Goal: Task Accomplishment & Management: Use online tool/utility

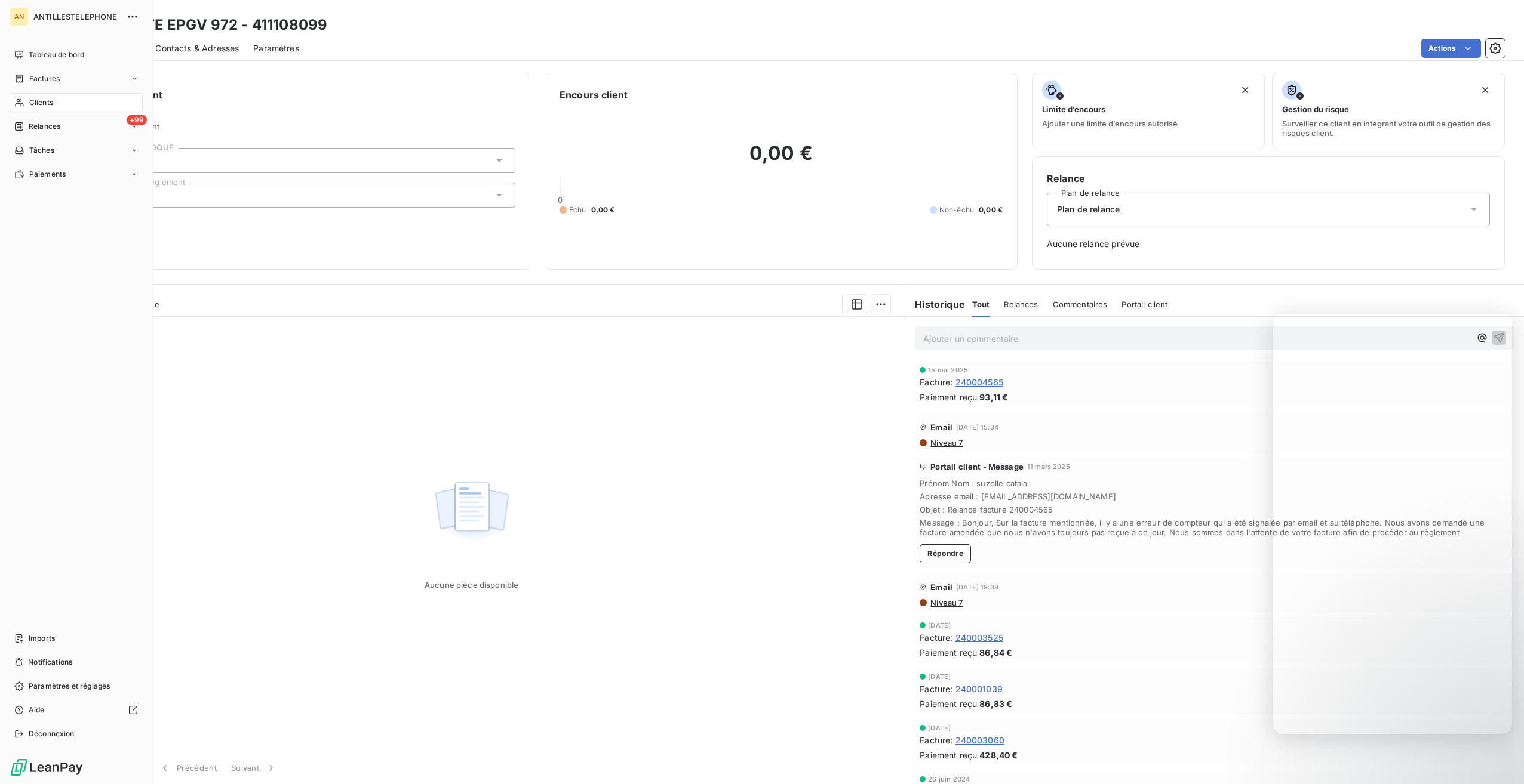
click at [43, 101] on span "Clients" at bounding box center [41, 102] width 24 height 10
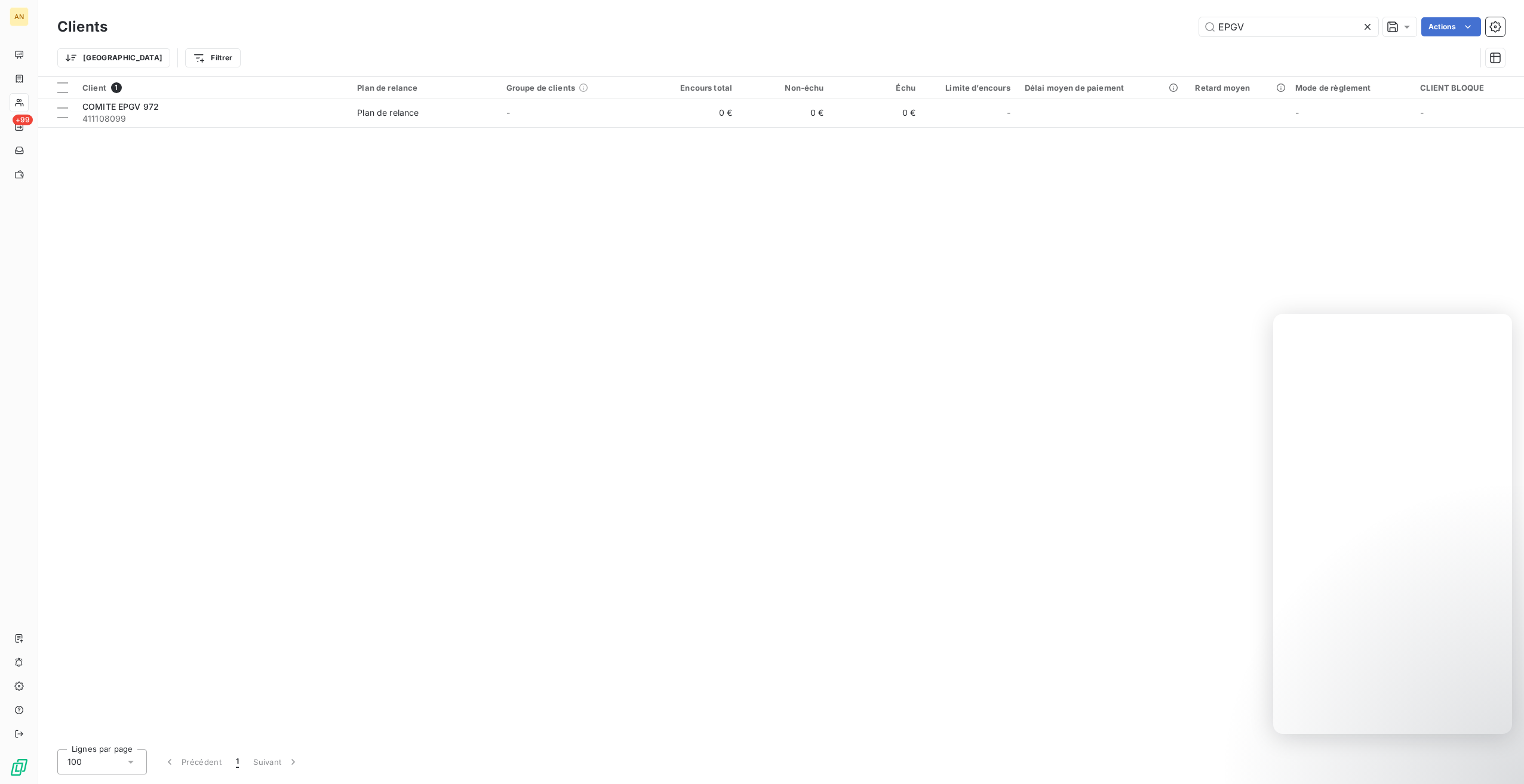
drag, startPoint x: 1297, startPoint y: 27, endPoint x: 1038, endPoint y: 14, distance: 259.3
click at [1038, 15] on div "Clients EPGV Actions" at bounding box center [781, 27] width 1447 height 25
type input "2DI"
click at [658, 113] on td "270 €" at bounding box center [693, 113] width 91 height 28
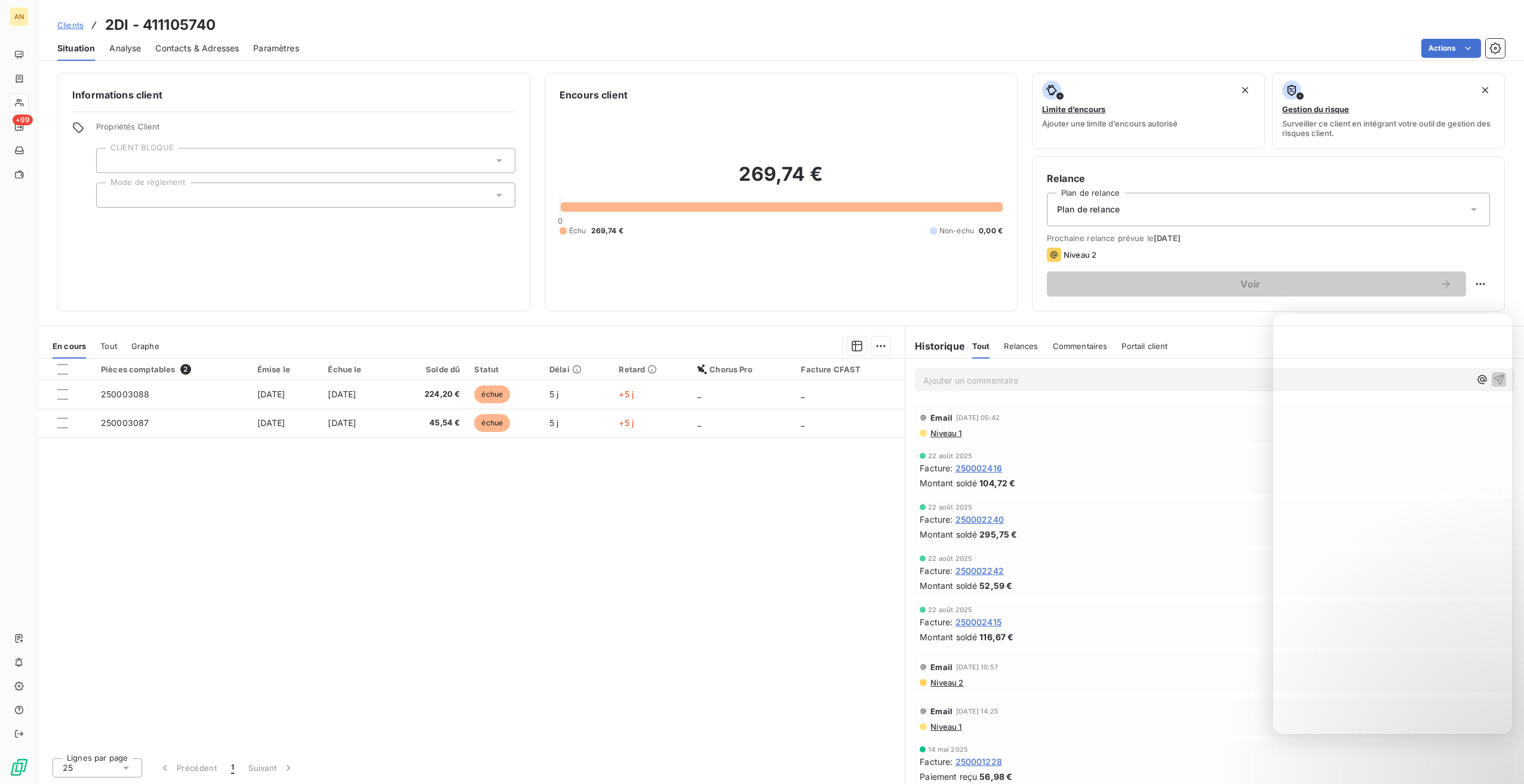
click at [257, 396] on span "[DATE]" at bounding box center [271, 395] width 28 height 10
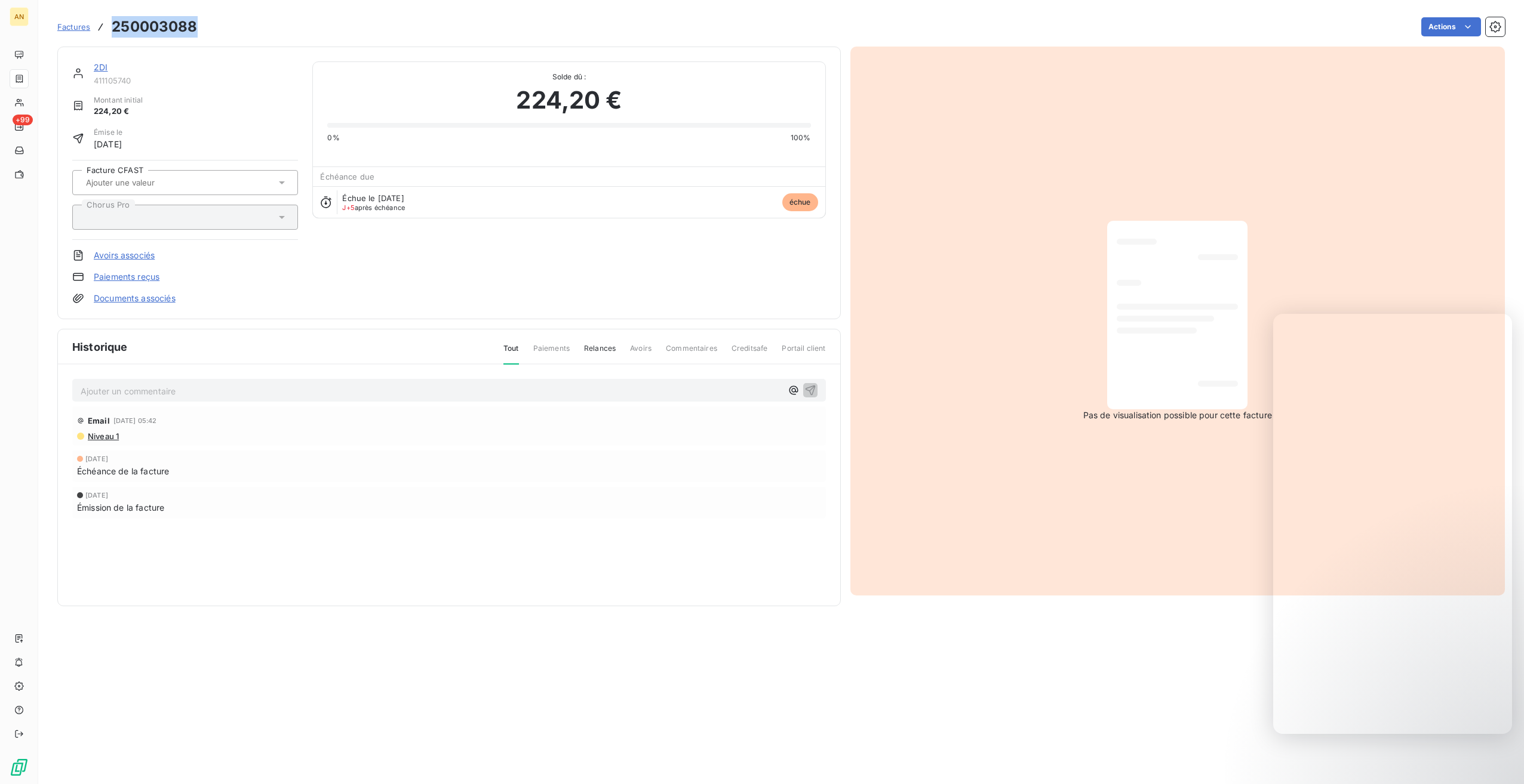
drag, startPoint x: 113, startPoint y: 26, endPoint x: 196, endPoint y: 21, distance: 83.2
click at [196, 21] on h3 "250003088" at bounding box center [154, 27] width 85 height 21
copy h3 "250003088"
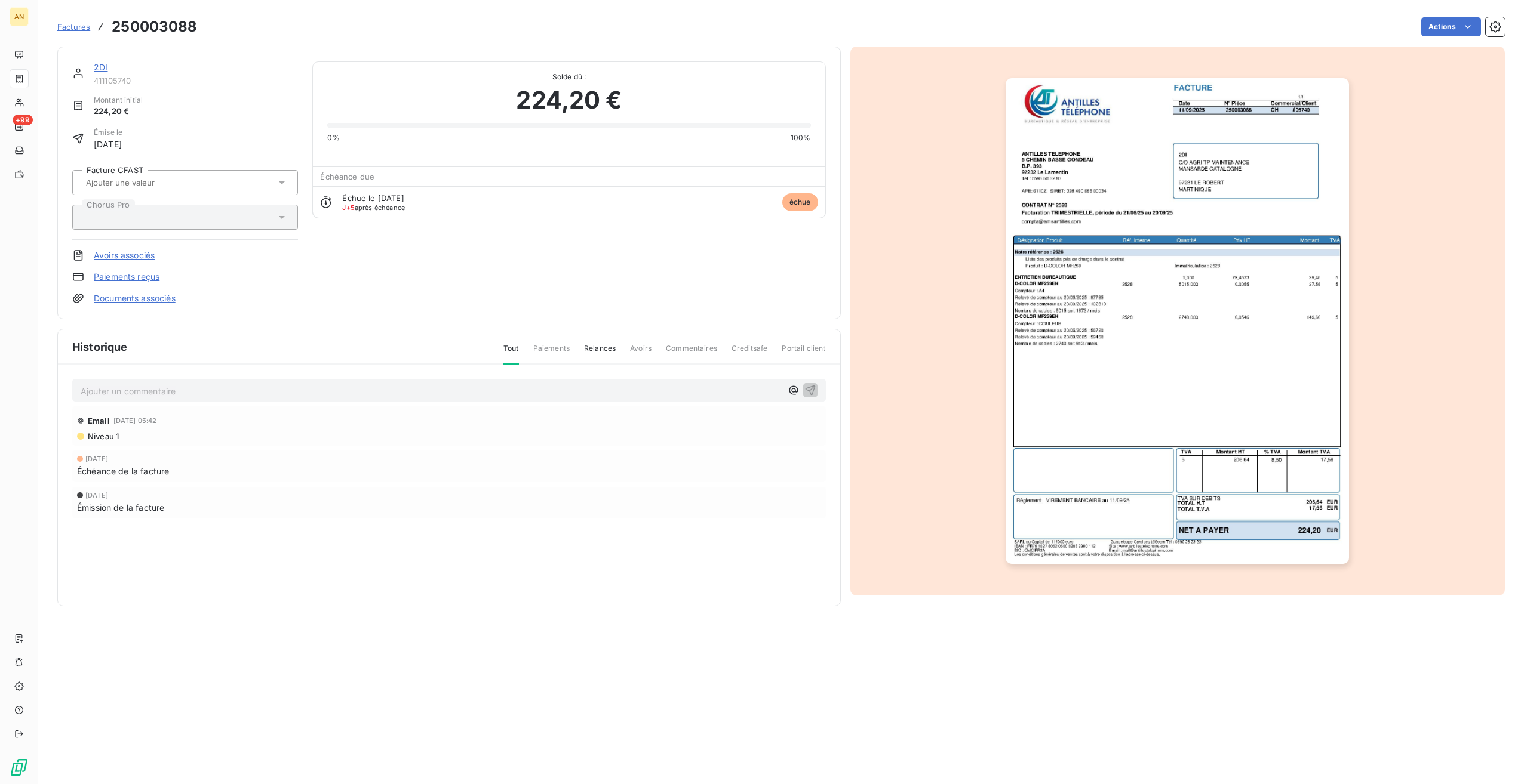
click at [100, 65] on link "2DI" at bounding box center [101, 67] width 14 height 10
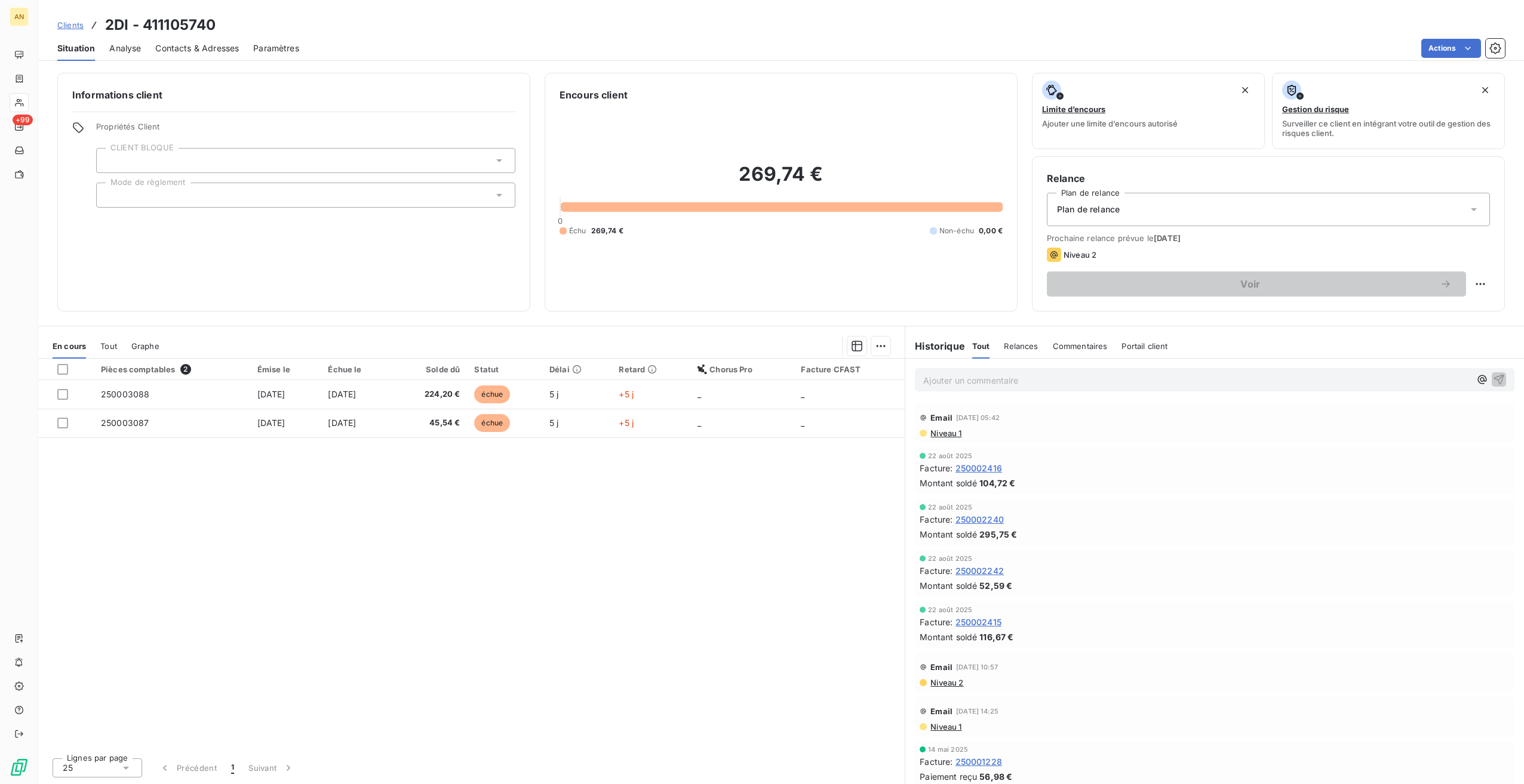
click at [166, 391] on td "250003088" at bounding box center [172, 394] width 157 height 28
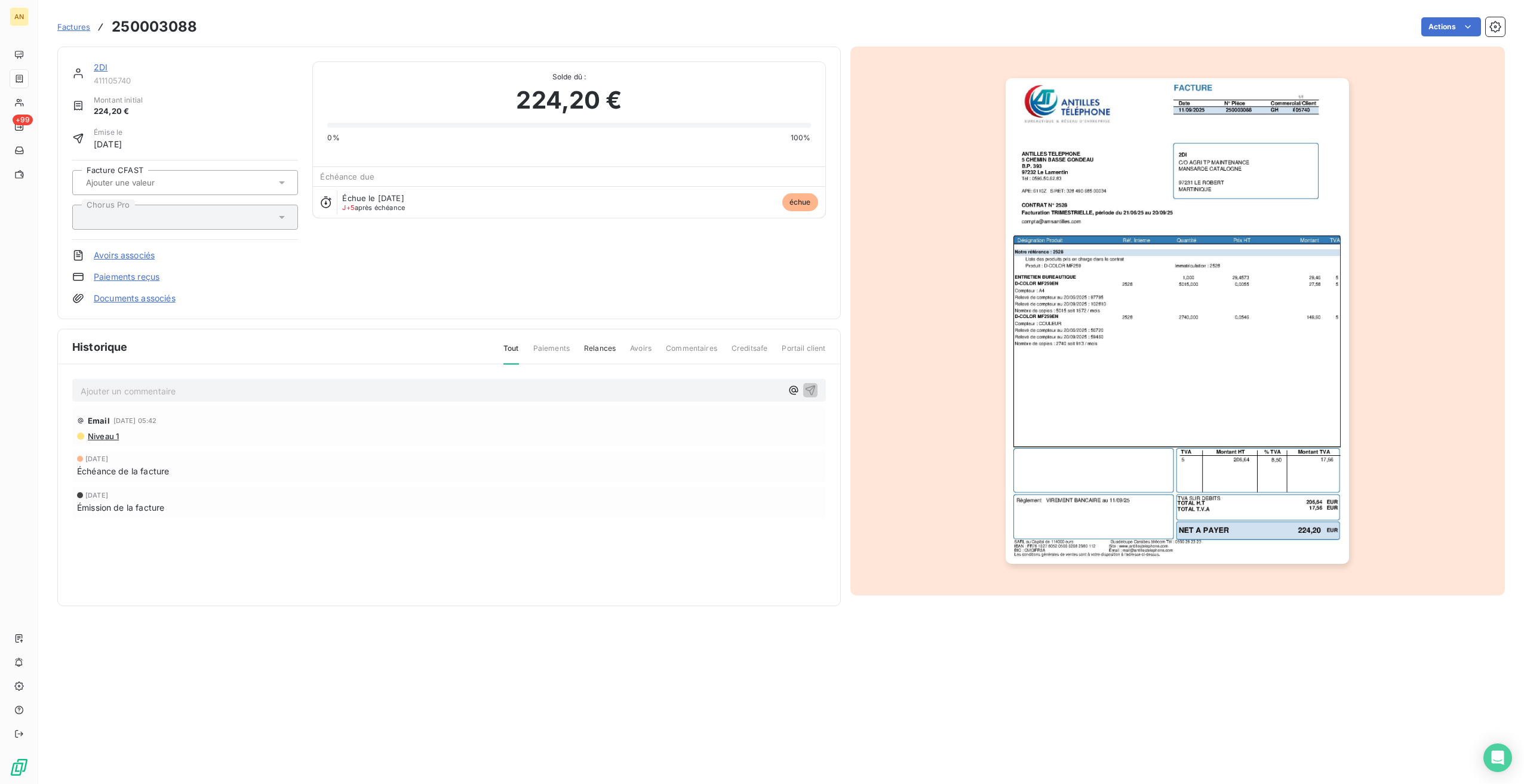
click at [97, 68] on link "2DI" at bounding box center [101, 67] width 14 height 10
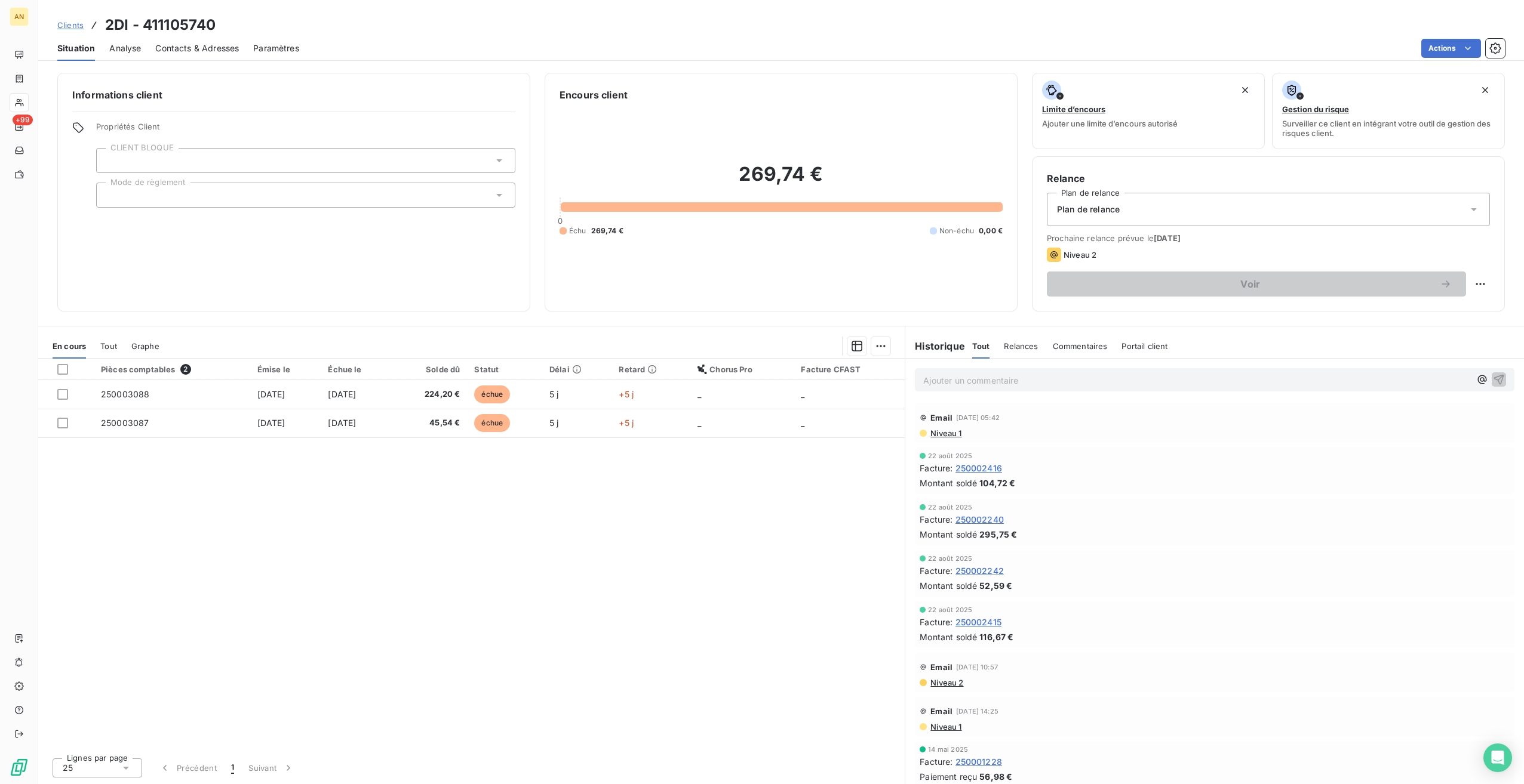
click at [125, 430] on td "250003087" at bounding box center [172, 423] width 157 height 28
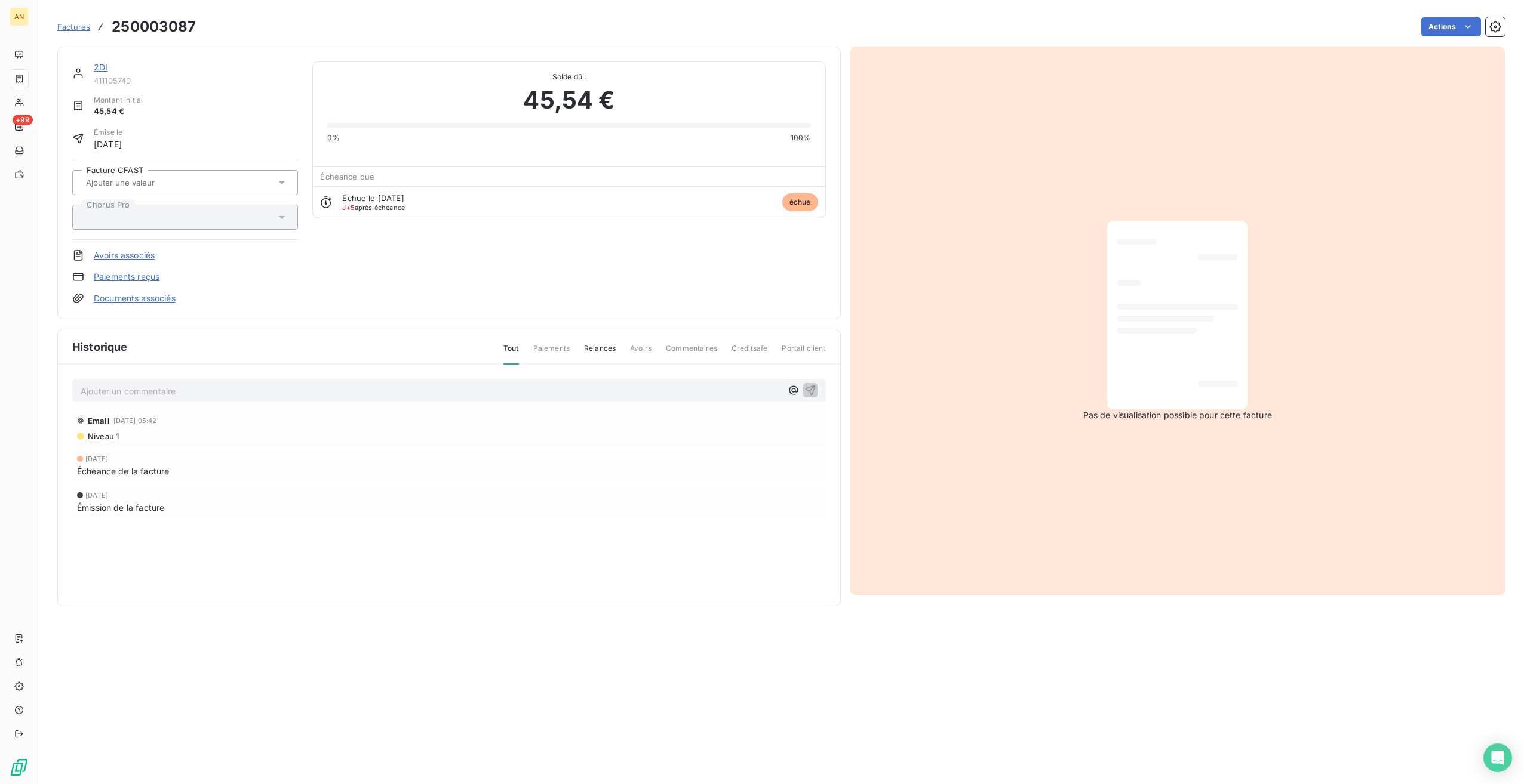
click at [101, 70] on link "2DI" at bounding box center [101, 67] width 14 height 10
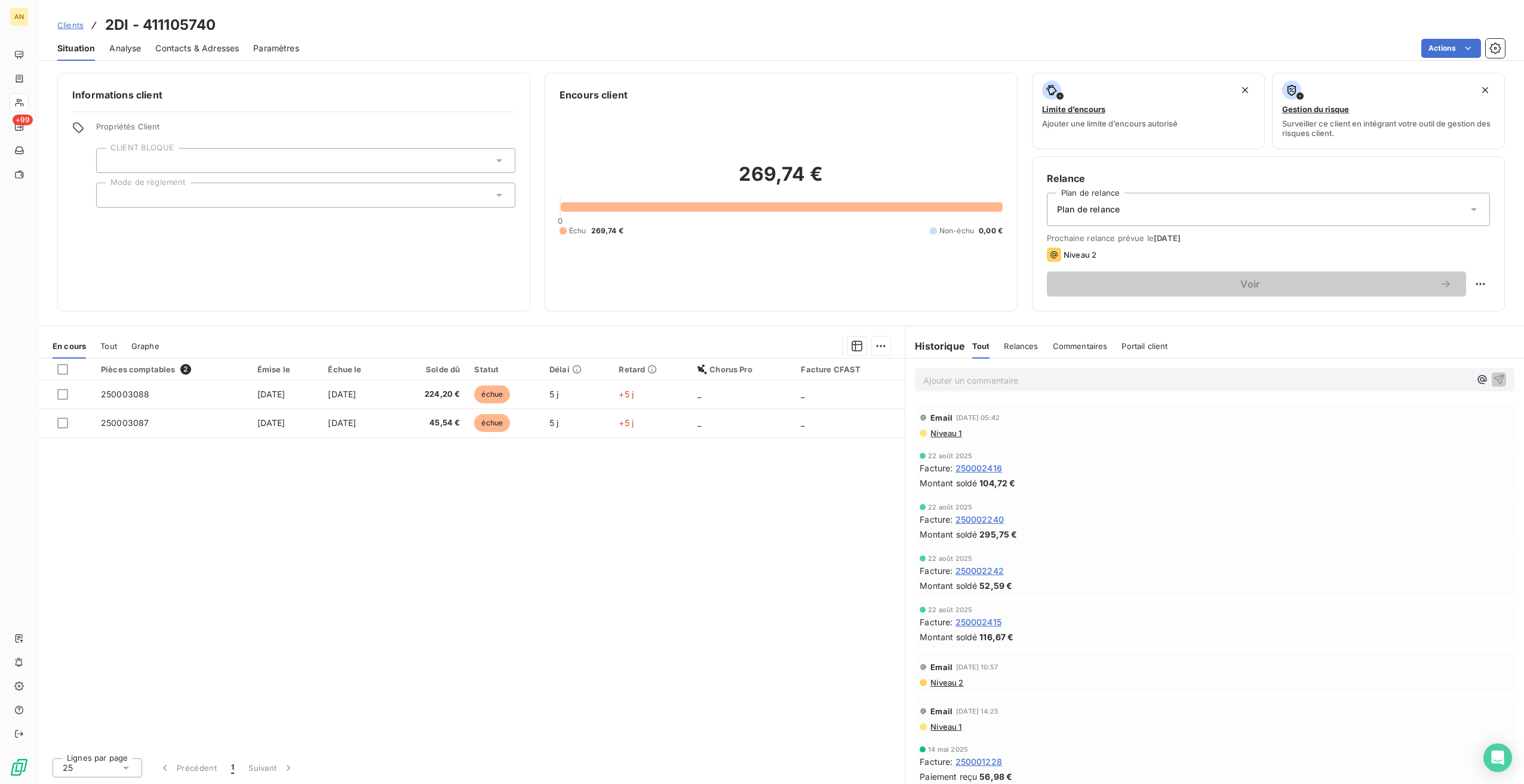
click at [144, 426] on span "250003087" at bounding box center [125, 423] width 48 height 10
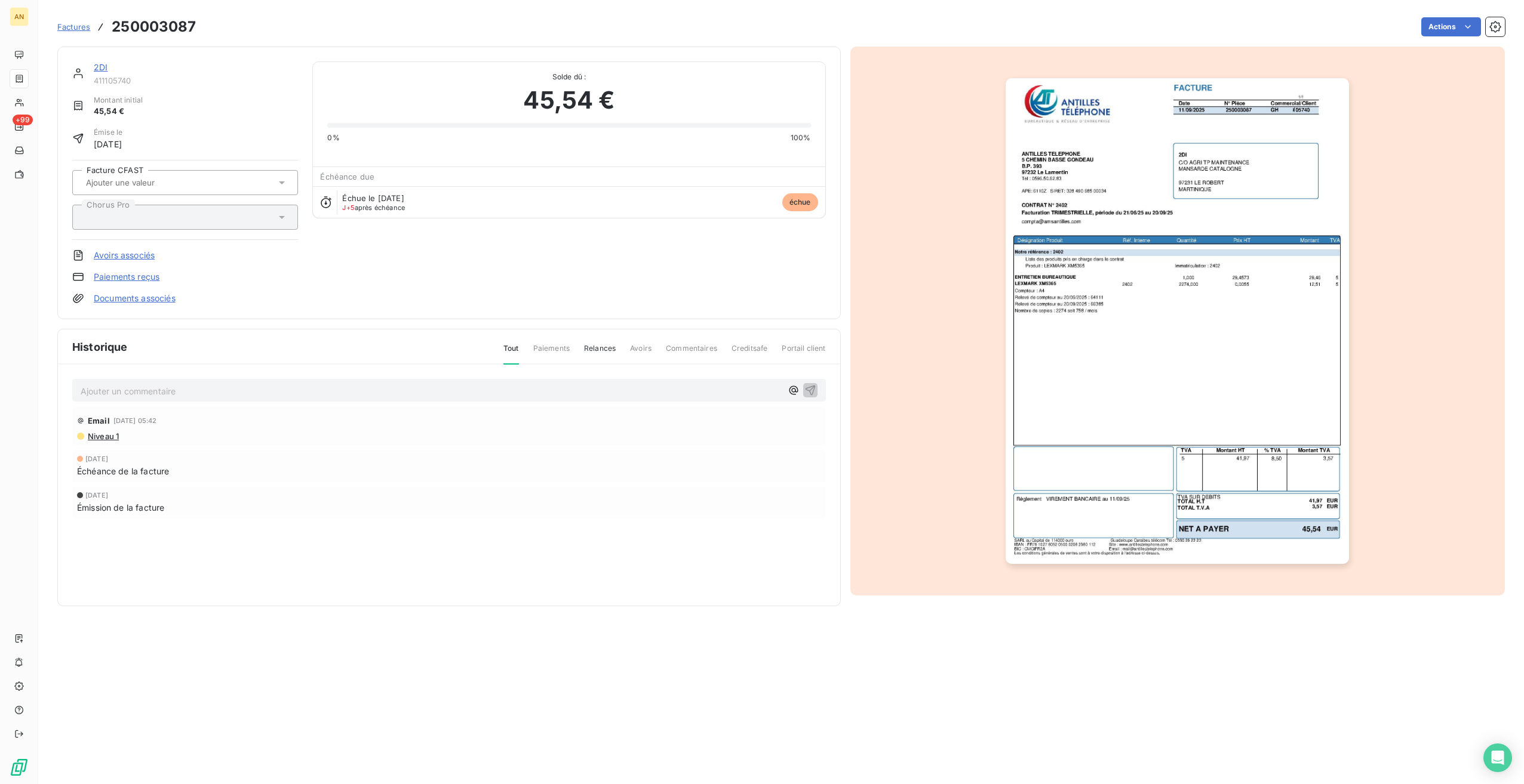
click at [99, 66] on link "2DI" at bounding box center [101, 67] width 14 height 10
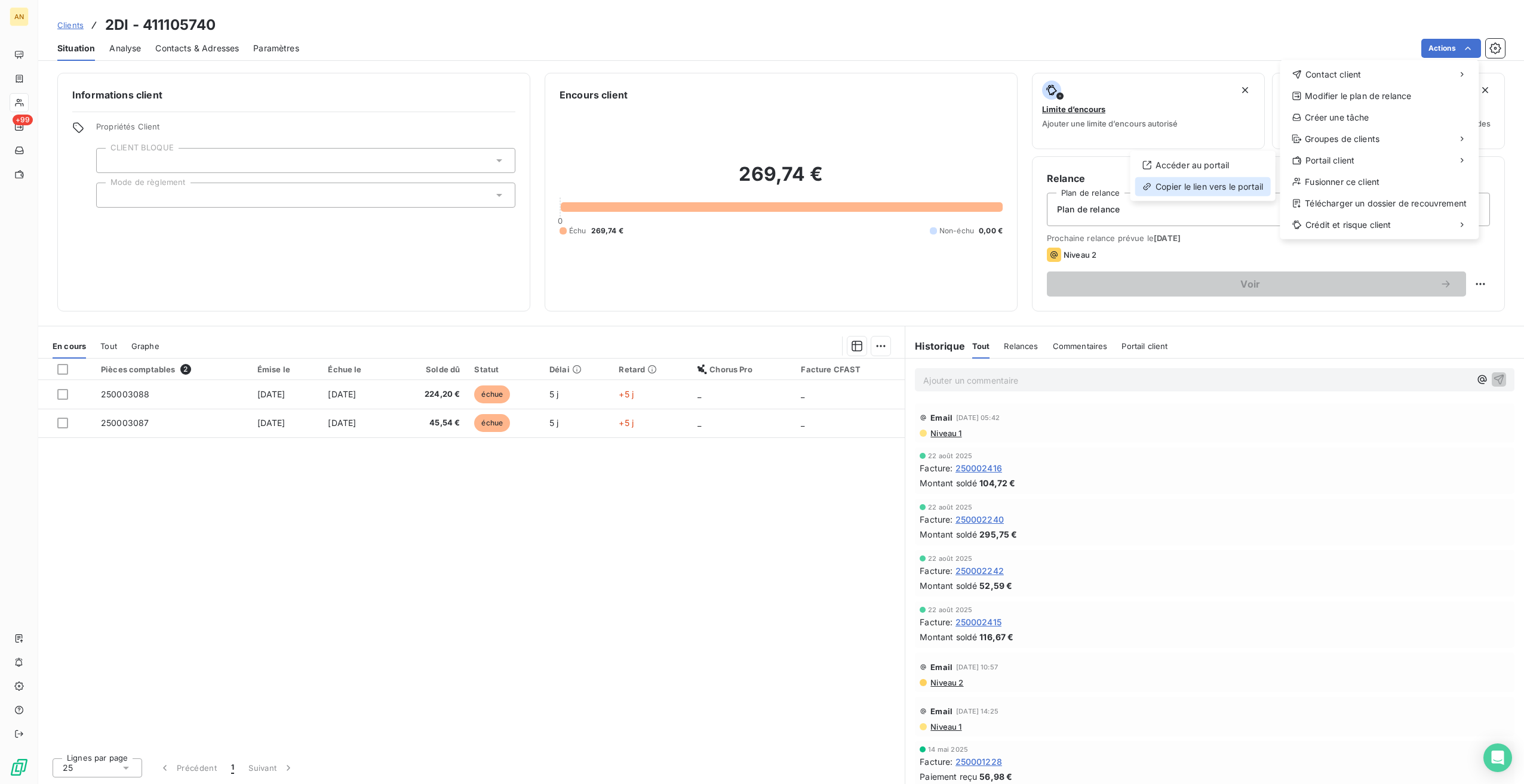
drag, startPoint x: 1210, startPoint y: 187, endPoint x: 1195, endPoint y: 187, distance: 15.0
click at [1208, 187] on div "Copier le lien vers le portail" at bounding box center [1203, 187] width 136 height 19
